Goal: Task Accomplishment & Management: Use online tool/utility

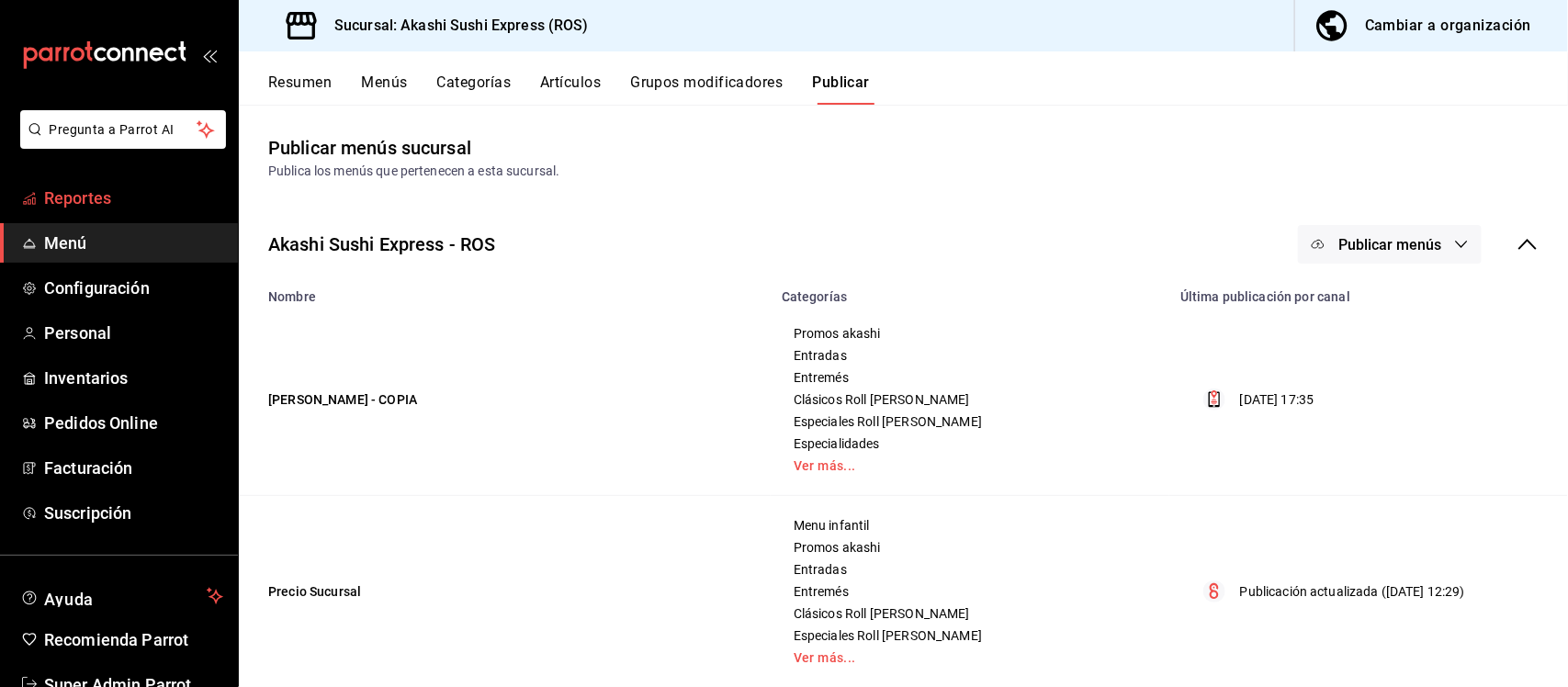
click at [89, 190] on span "Reportes" at bounding box center [134, 198] width 179 height 25
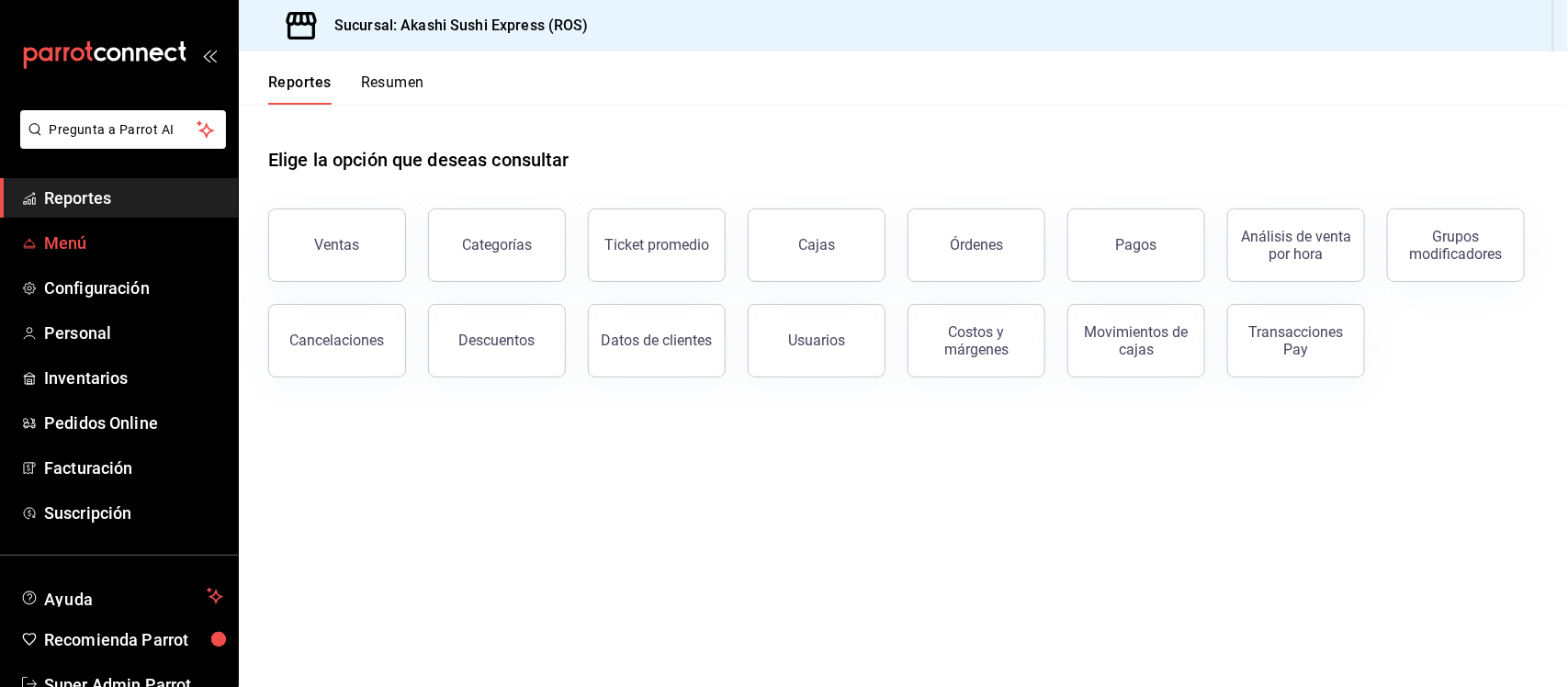
click at [79, 249] on span "Menú" at bounding box center [134, 242] width 179 height 25
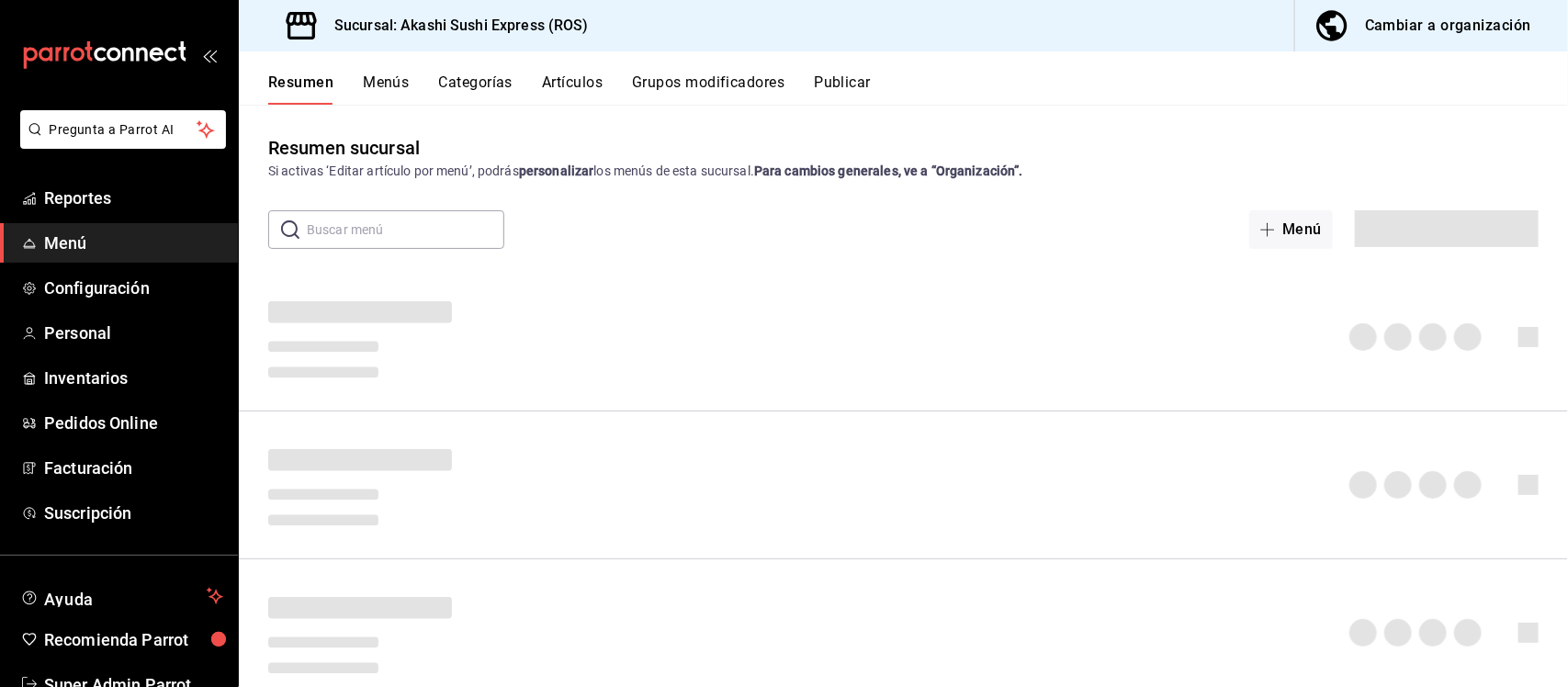
click at [838, 83] on button "Publicar" at bounding box center [843, 89] width 57 height 31
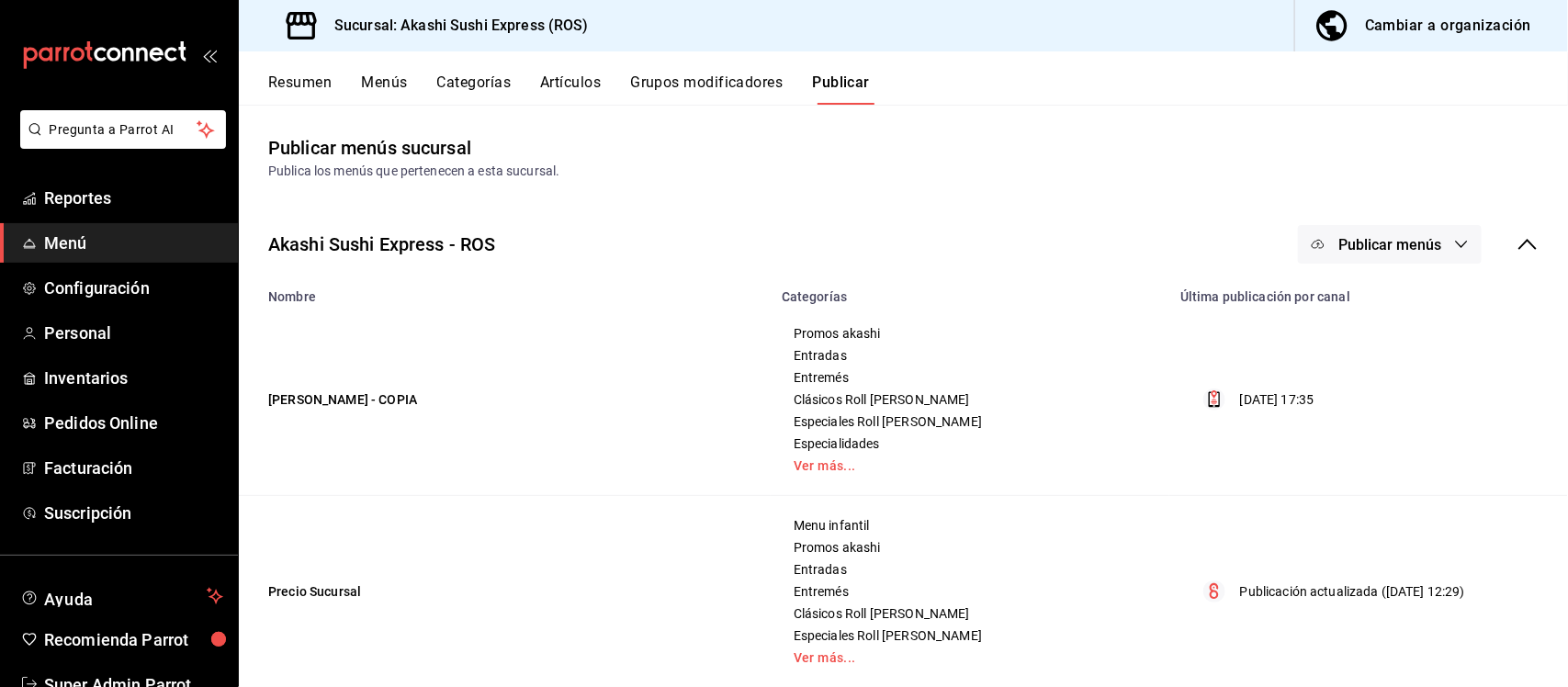
click at [1402, 231] on button "Publicar menús" at bounding box center [1389, 244] width 184 height 39
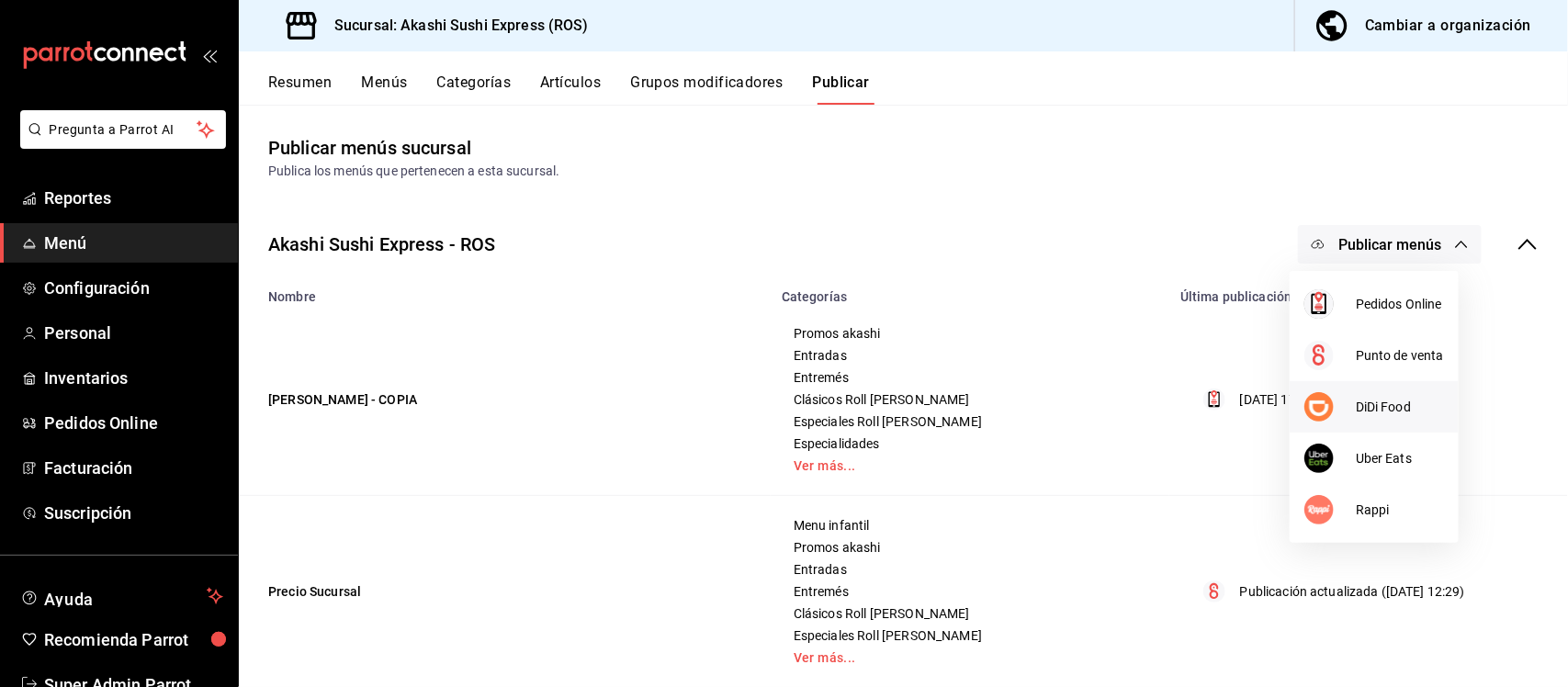
click at [1377, 399] on span "DiDi Food" at bounding box center [1399, 407] width 88 height 19
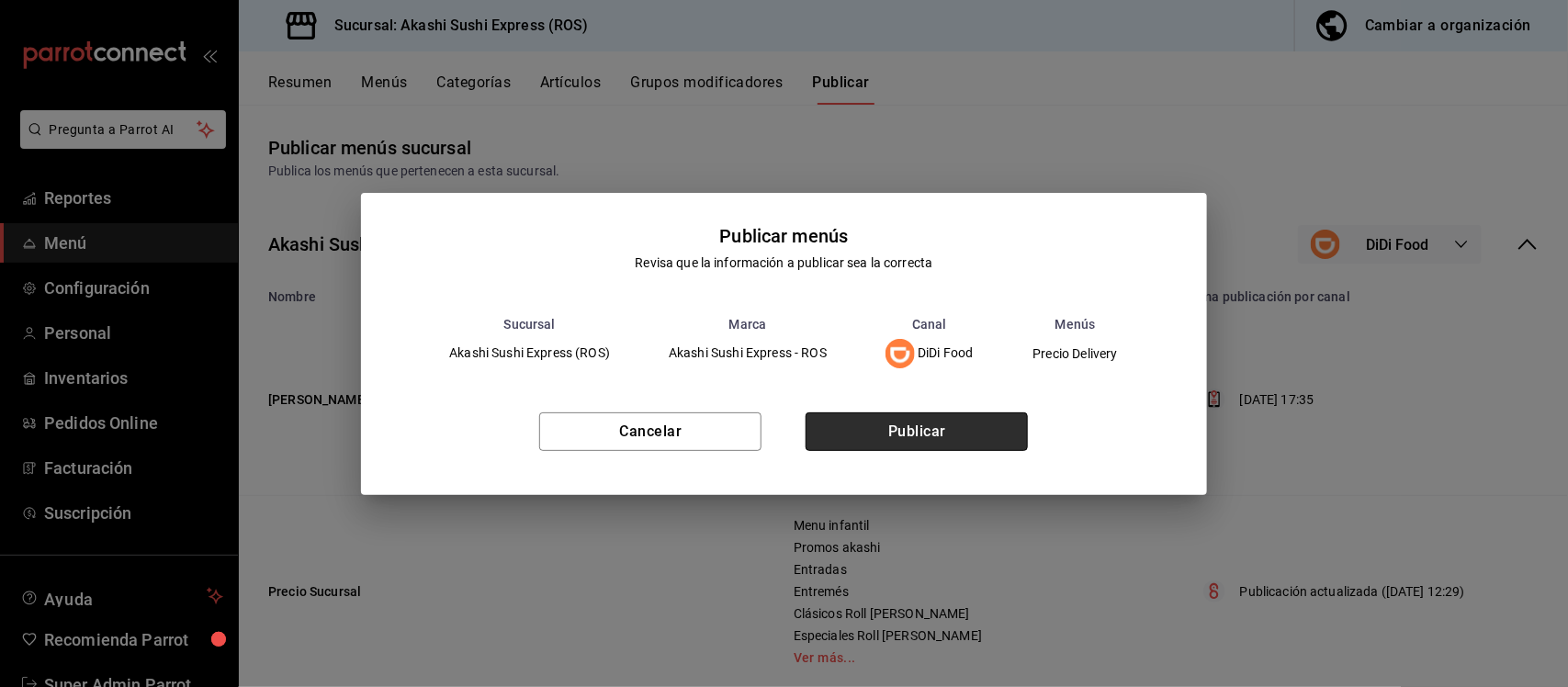
click at [954, 427] on button "Publicar" at bounding box center [917, 432] width 222 height 39
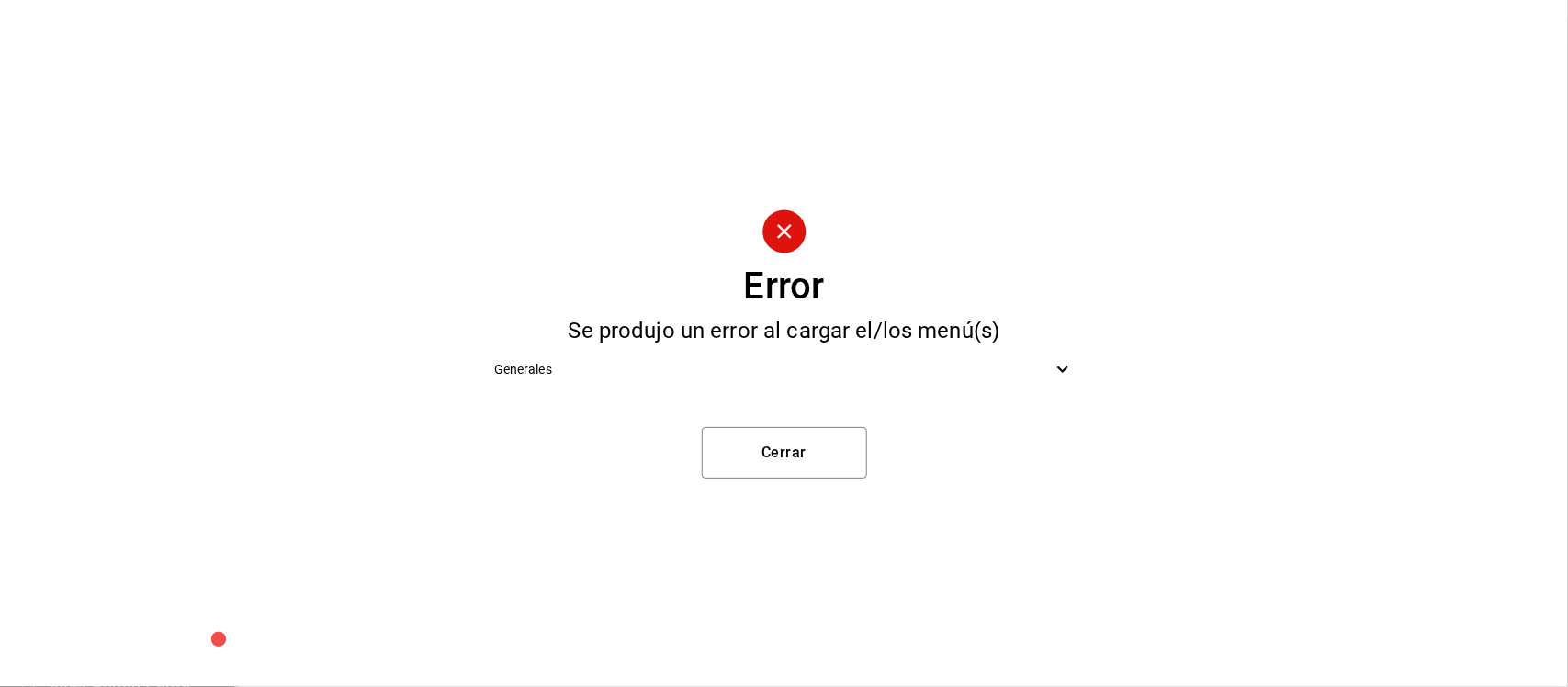
click at [1070, 370] on icon at bounding box center [1063, 369] width 22 height 22
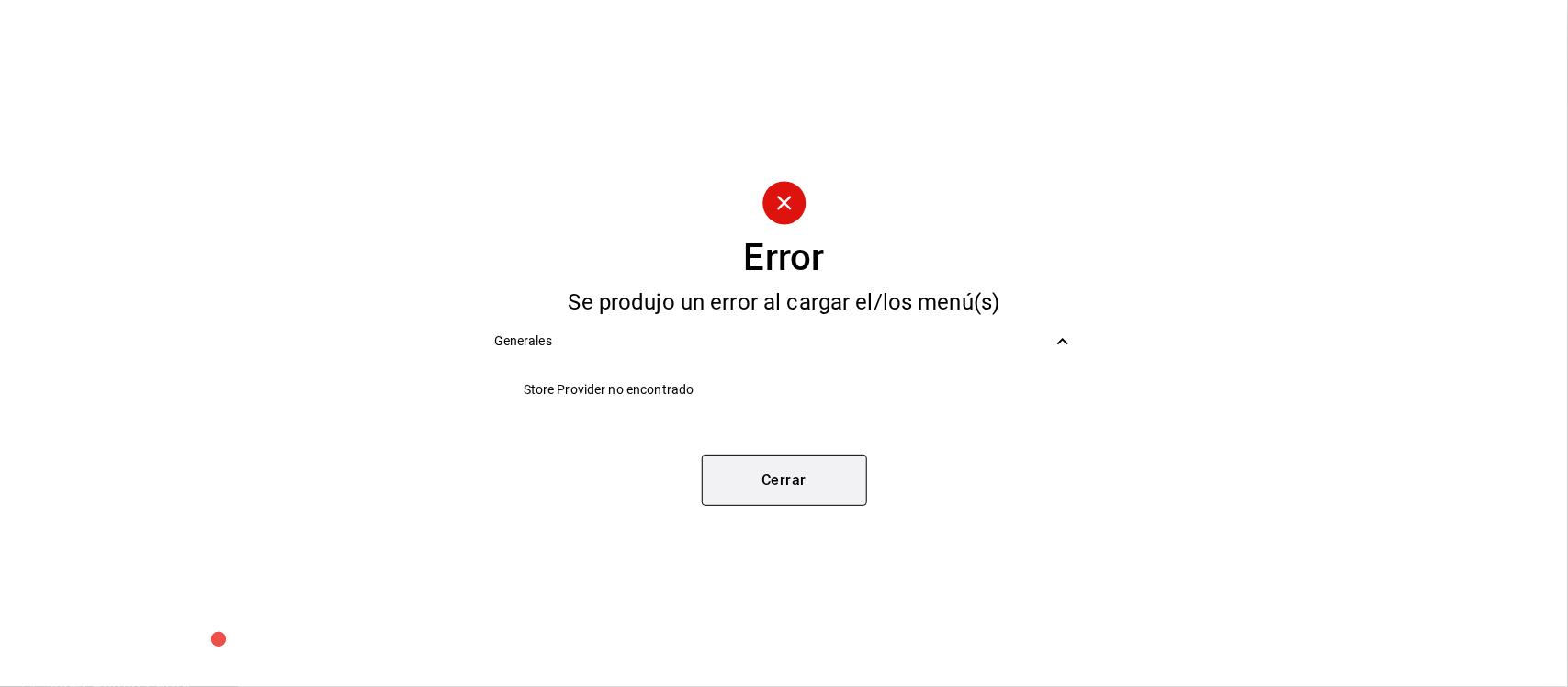
click at [809, 471] on button "Cerrar" at bounding box center [784, 480] width 166 height 52
